Goal: Information Seeking & Learning: Learn about a topic

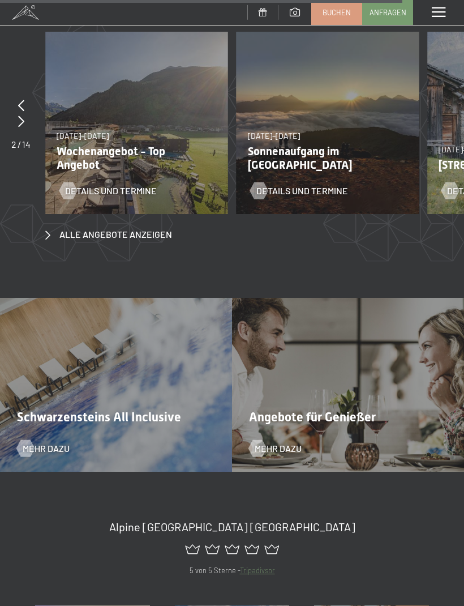
scroll to position [3709, 0]
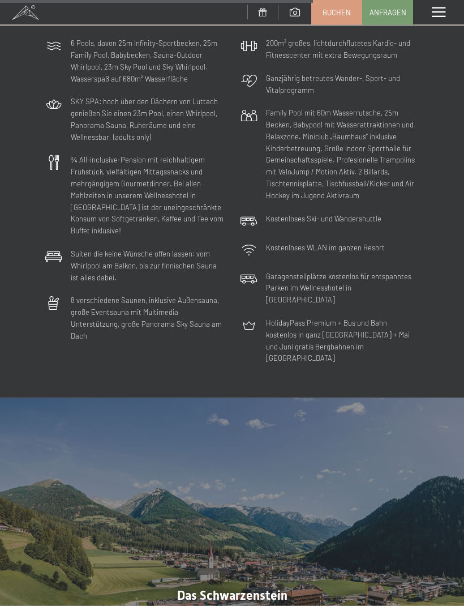
click at [432, 10] on span at bounding box center [439, 12] width 14 height 10
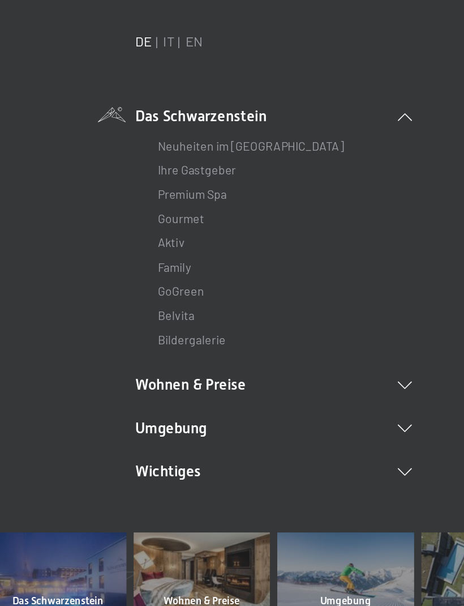
scroll to position [5, 0]
click at [326, 327] on icon at bounding box center [331, 330] width 11 height 6
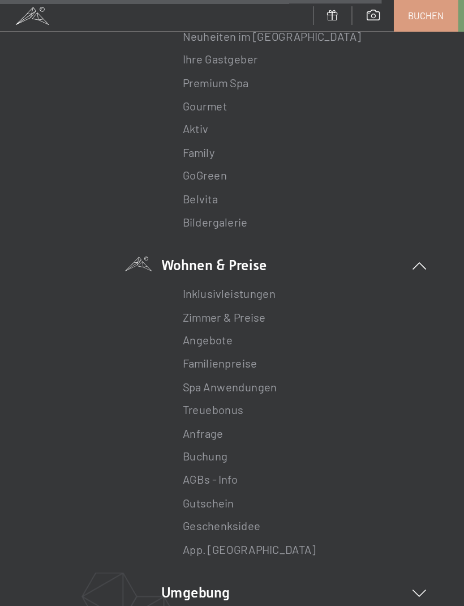
scroll to position [132, 0]
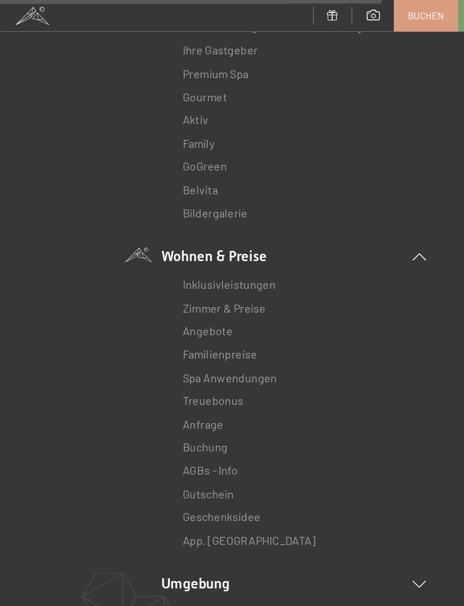
click at [199, 293] on link "Spa Anwendungen" at bounding box center [181, 298] width 75 height 11
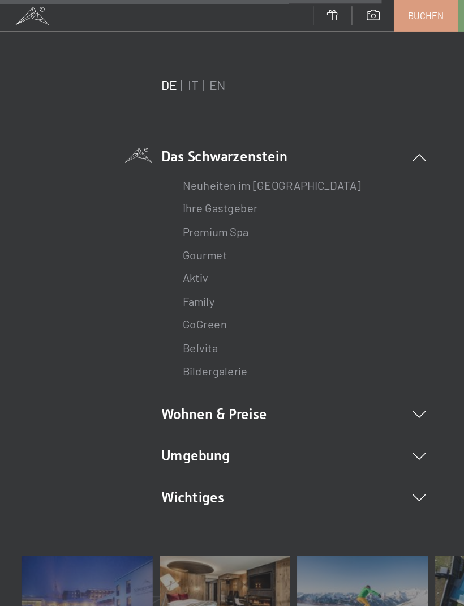
scroll to position [0, 0]
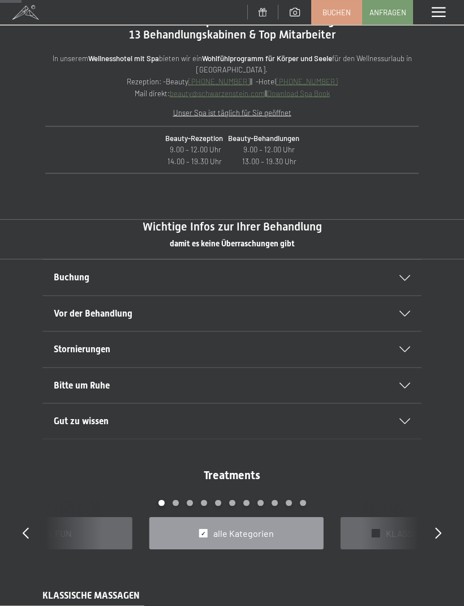
scroll to position [391, 0]
click at [342, 276] on h2 "Buchung" at bounding box center [221, 278] width 334 height 12
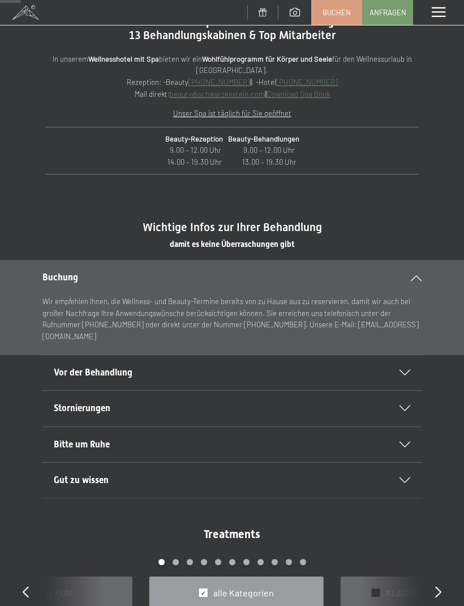
scroll to position [413, 0]
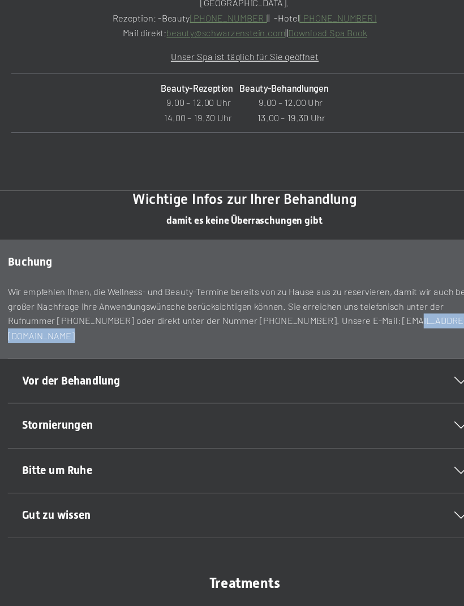
copy p "[EMAIL_ADDRESS][DOMAIN_NAME]"
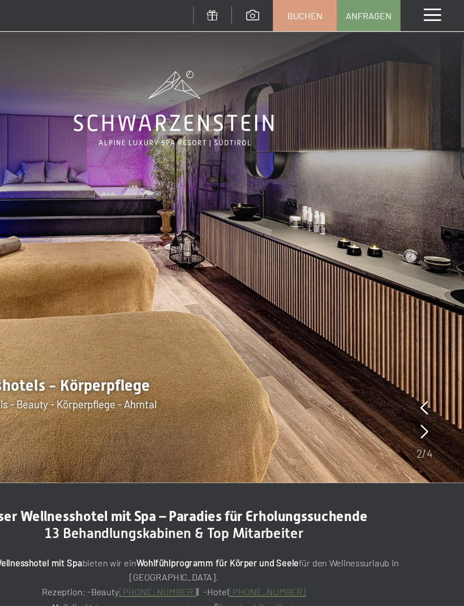
scroll to position [0, 0]
click at [432, 8] on span at bounding box center [439, 12] width 14 height 10
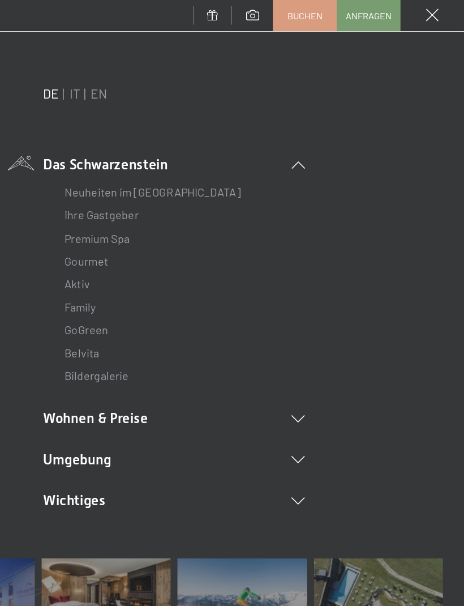
click at [241, 339] on li "Wohnen & Preise Inklusivleistungen Zimmer & Preise Liste Angebote Liste Familie…" at bounding box center [231, 335] width 209 height 16
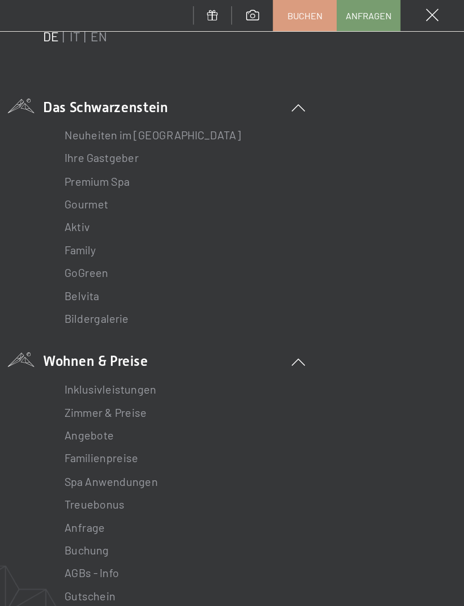
scroll to position [51, 0]
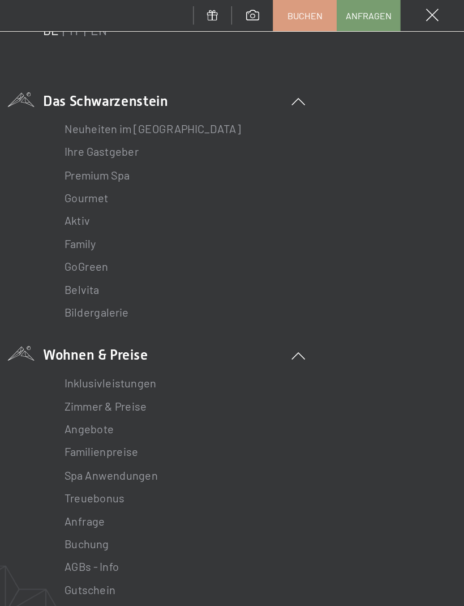
click at [144, 379] on link "Spa Anwendungen" at bounding box center [181, 379] width 75 height 11
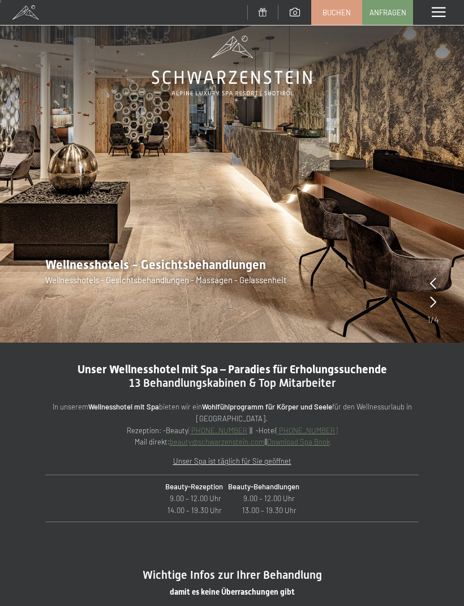
scroll to position [27, 0]
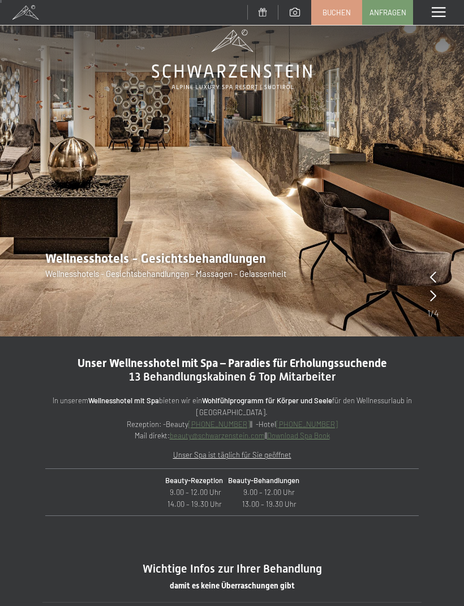
click at [243, 259] on span "Wellnesshotels - Gesichtsbehandlungen" at bounding box center [155, 258] width 221 height 14
click at [277, 269] on span "Wellnesshotels - Gesichtsbehandlungen - Massagen - Gelassenheit" at bounding box center [165, 273] width 241 height 10
click at [435, 280] on icon at bounding box center [433, 276] width 6 height 11
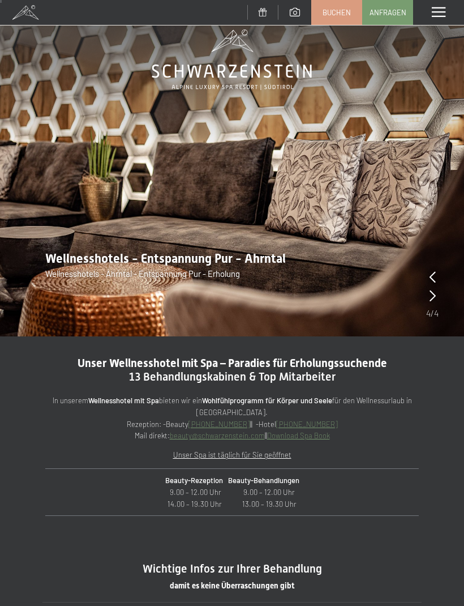
click at [430, 298] on icon at bounding box center [433, 295] width 6 height 11
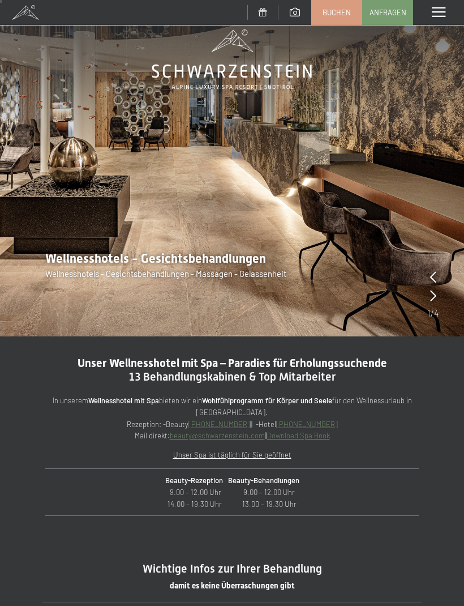
click at [431, 302] on div at bounding box center [433, 296] width 6 height 16
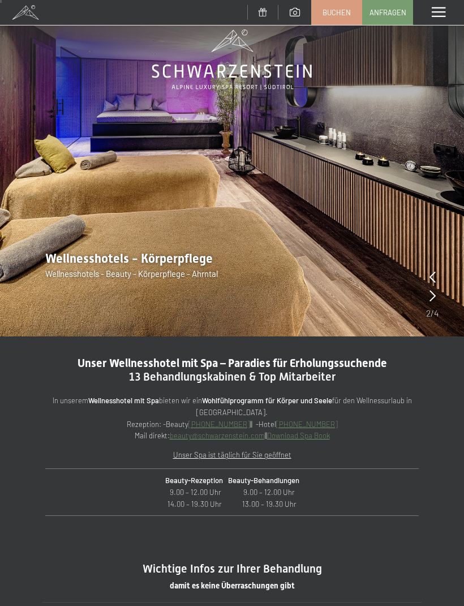
click at [440, 306] on img at bounding box center [232, 154] width 464 height 363
click at [435, 300] on icon at bounding box center [433, 295] width 6 height 11
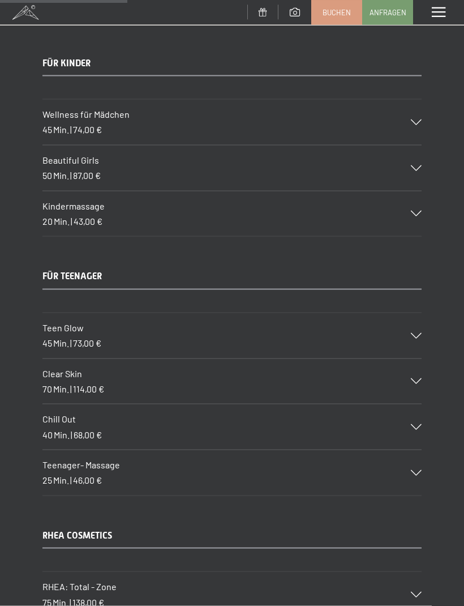
scroll to position [2349, 0]
click at [415, 321] on div "Teen Glow 45 Min. | 73,00 €" at bounding box center [231, 334] width 379 height 45
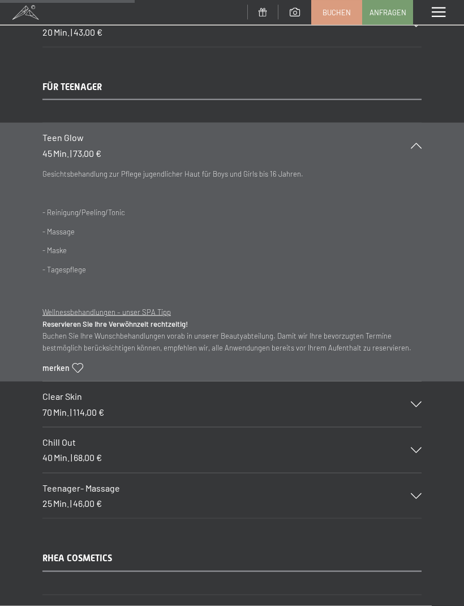
scroll to position [2561, 0]
click at [415, 401] on icon at bounding box center [416, 404] width 11 height 6
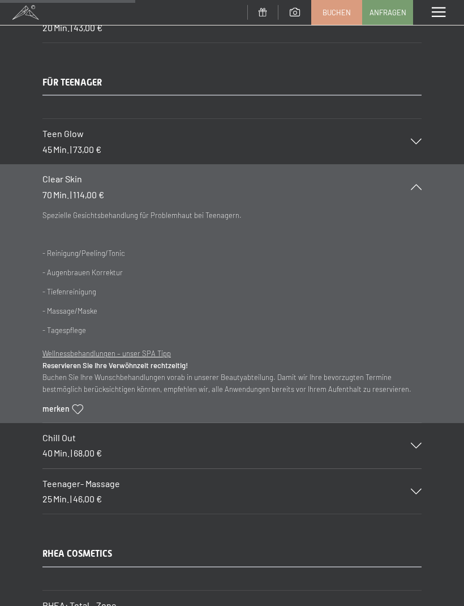
scroll to position [2564, 0]
click at [414, 443] on div "Chill Out 40 Min. | 68,00 €" at bounding box center [231, 445] width 379 height 45
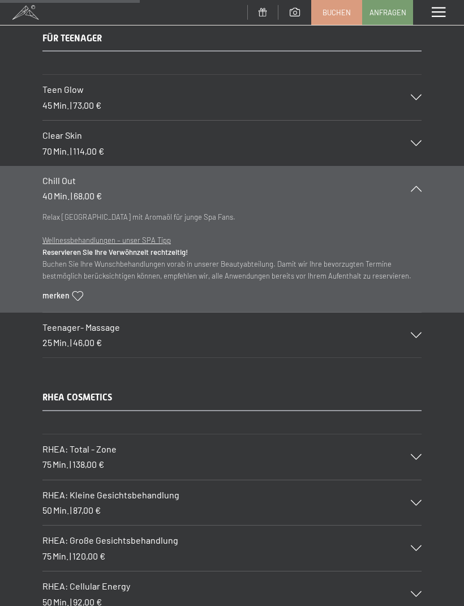
scroll to position [2601, 0]
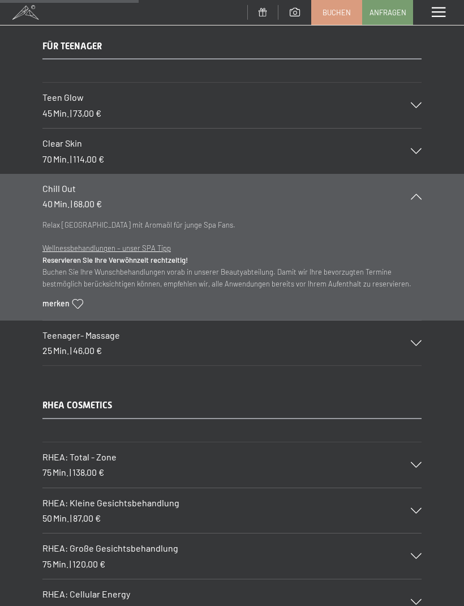
click at [414, 329] on div "Teenager- Massage 25 Min. | 46,00 €" at bounding box center [231, 342] width 379 height 45
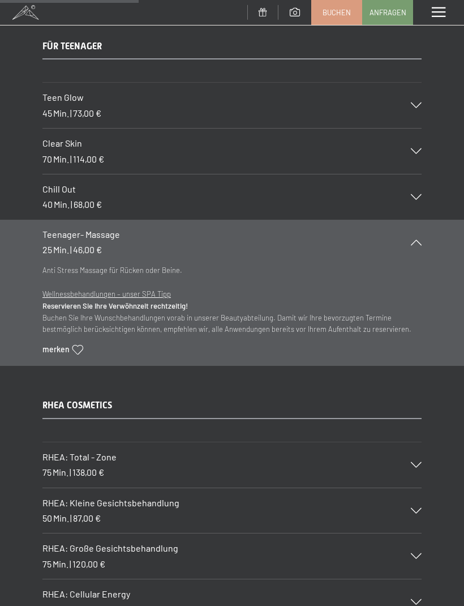
click at [421, 194] on icon at bounding box center [416, 197] width 11 height 6
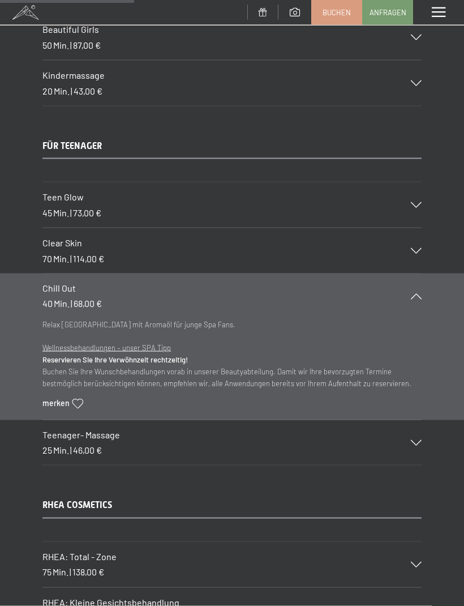
scroll to position [2492, 0]
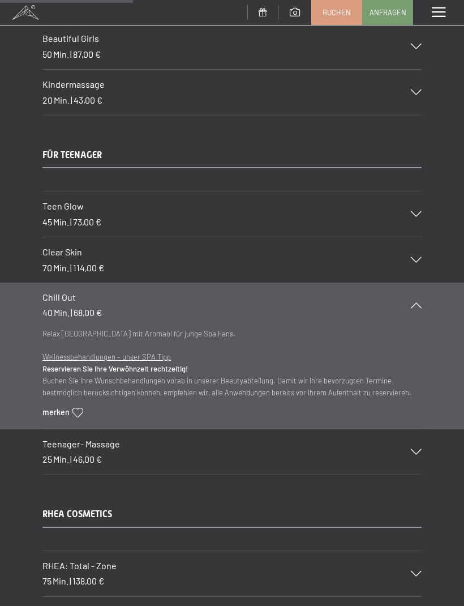
click at [411, 211] on div at bounding box center [409, 214] width 25 height 6
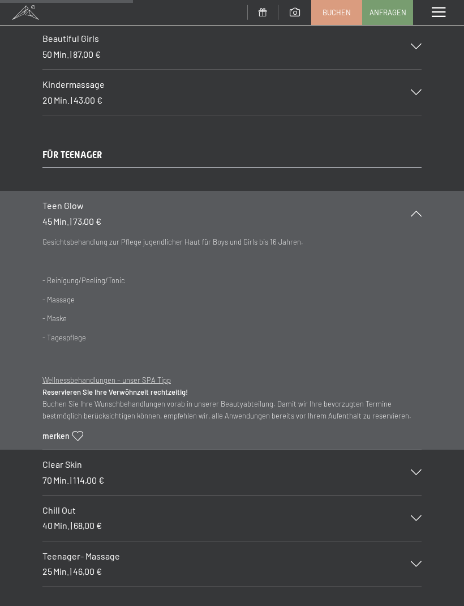
click at [418, 469] on icon at bounding box center [416, 472] width 11 height 6
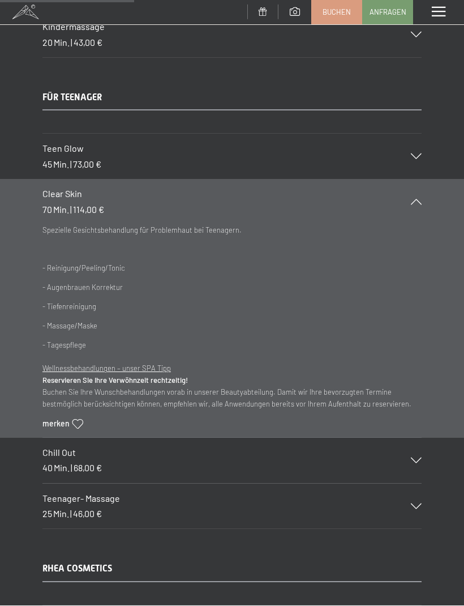
scroll to position [2550, 0]
click at [416, 503] on icon at bounding box center [416, 506] width 11 height 6
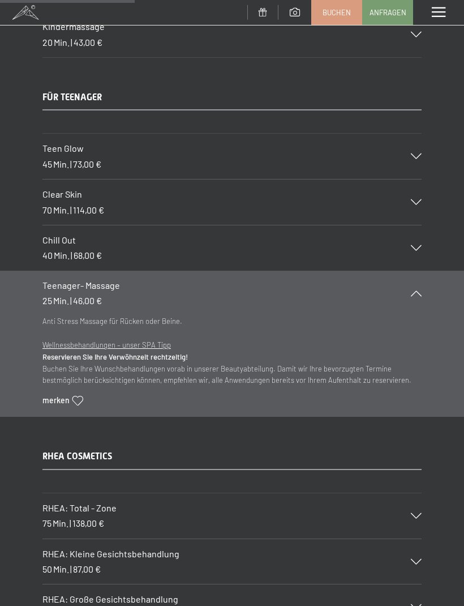
click at [405, 245] on div at bounding box center [409, 248] width 25 height 6
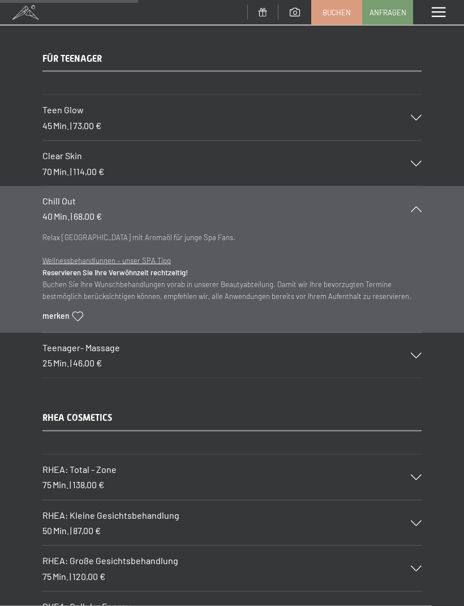
scroll to position [2589, 0]
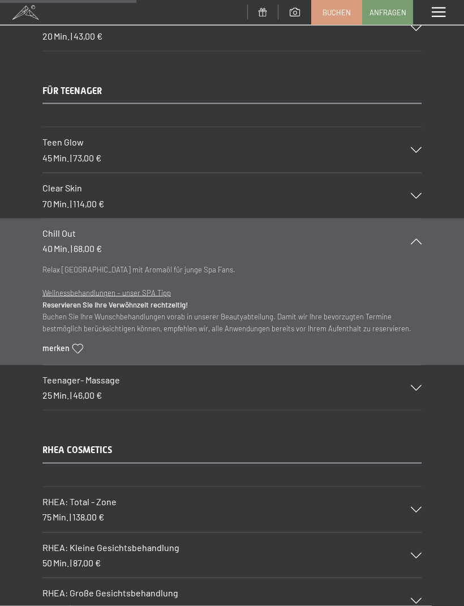
click at [422, 385] on icon at bounding box center [416, 388] width 11 height 6
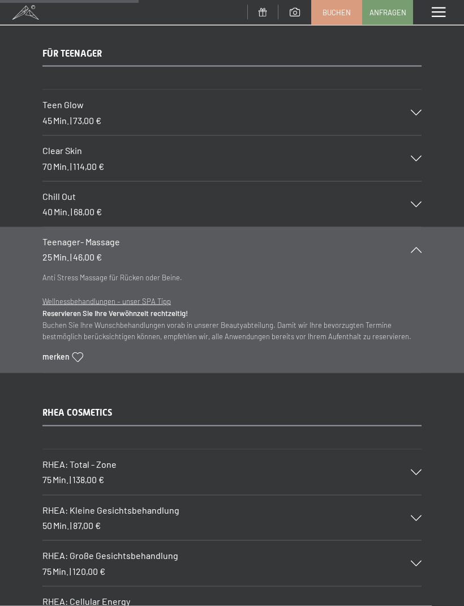
scroll to position [2593, 0]
click at [415, 194] on div "Chill Out 40 Min. | 68,00 €" at bounding box center [231, 204] width 379 height 45
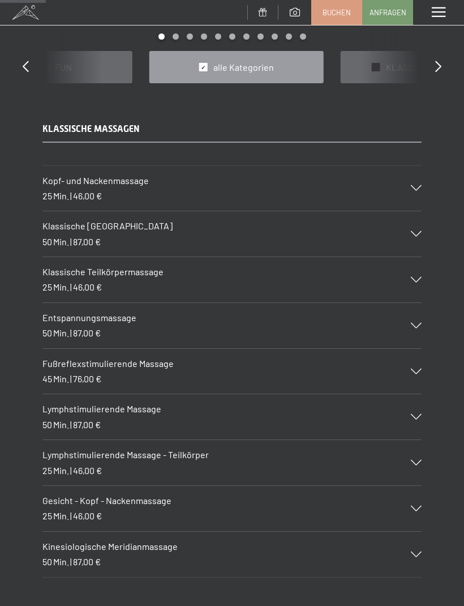
scroll to position [858, 0]
click at [410, 322] on div "Entspannungsmassage 50 Min. | 87,00 €" at bounding box center [231, 324] width 379 height 45
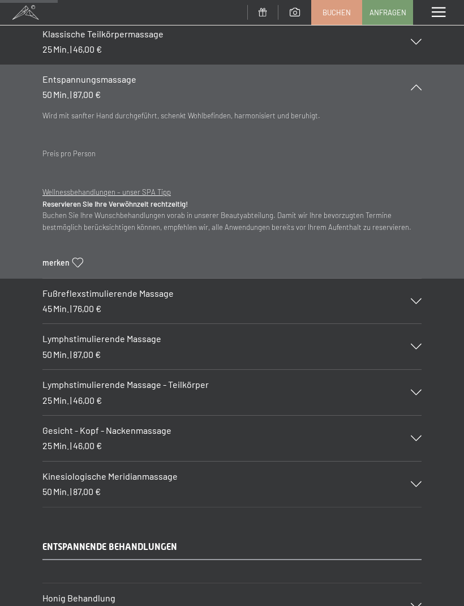
scroll to position [1100, 0]
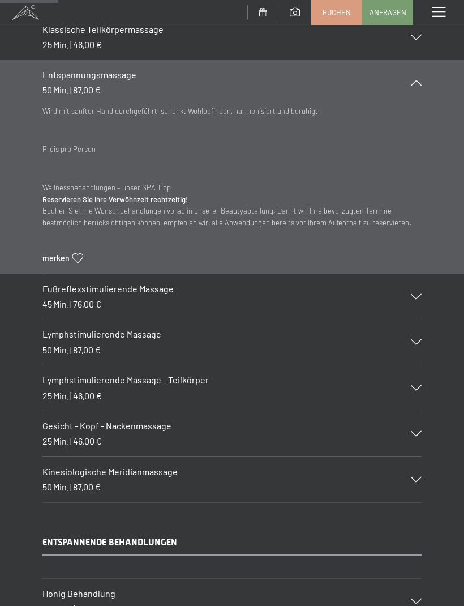
click at [428, 332] on div "KLASSISCHE MASSAGEN Kopf- und Nackenmassage 25 Min. | 46,00 € Blockaden lösen u…" at bounding box center [232, 191] width 464 height 621
click at [419, 339] on icon at bounding box center [416, 342] width 11 height 6
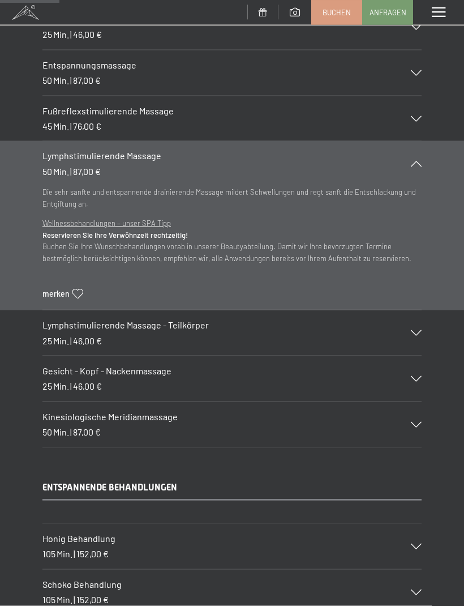
scroll to position [1111, 0]
click at [87, 426] on span "87,00 €" at bounding box center [87, 431] width 28 height 11
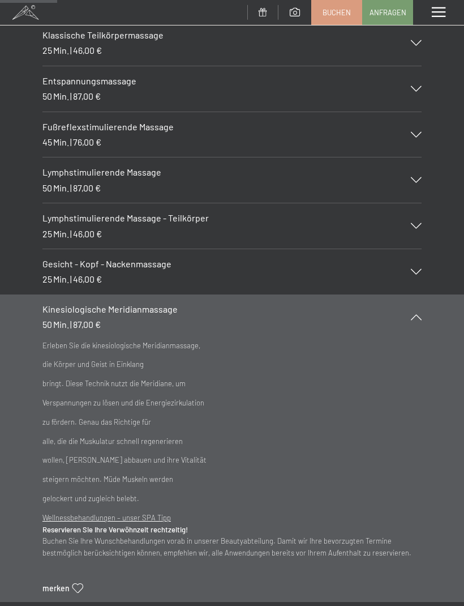
scroll to position [1090, 0]
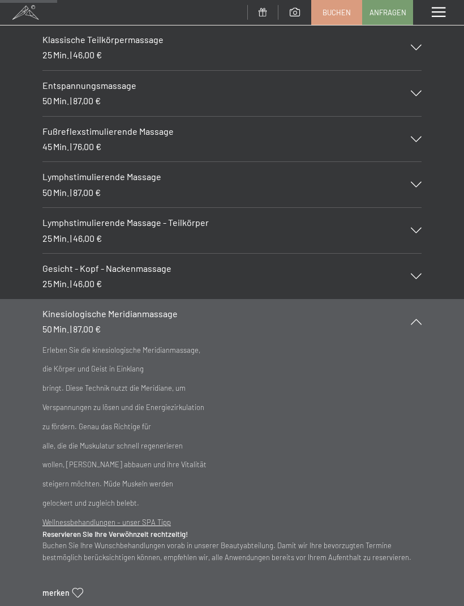
click at [421, 212] on div "Lymphstimulierende Massage - Teilkörper 25 Min. | 46,00 €" at bounding box center [231, 230] width 379 height 45
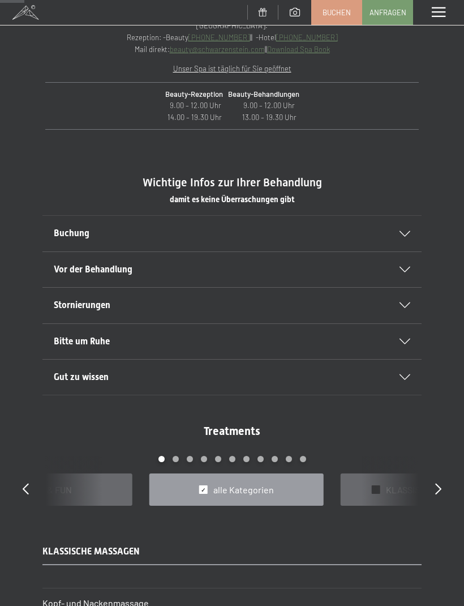
scroll to position [373, 0]
